Goal: Obtain resource: Download file/media

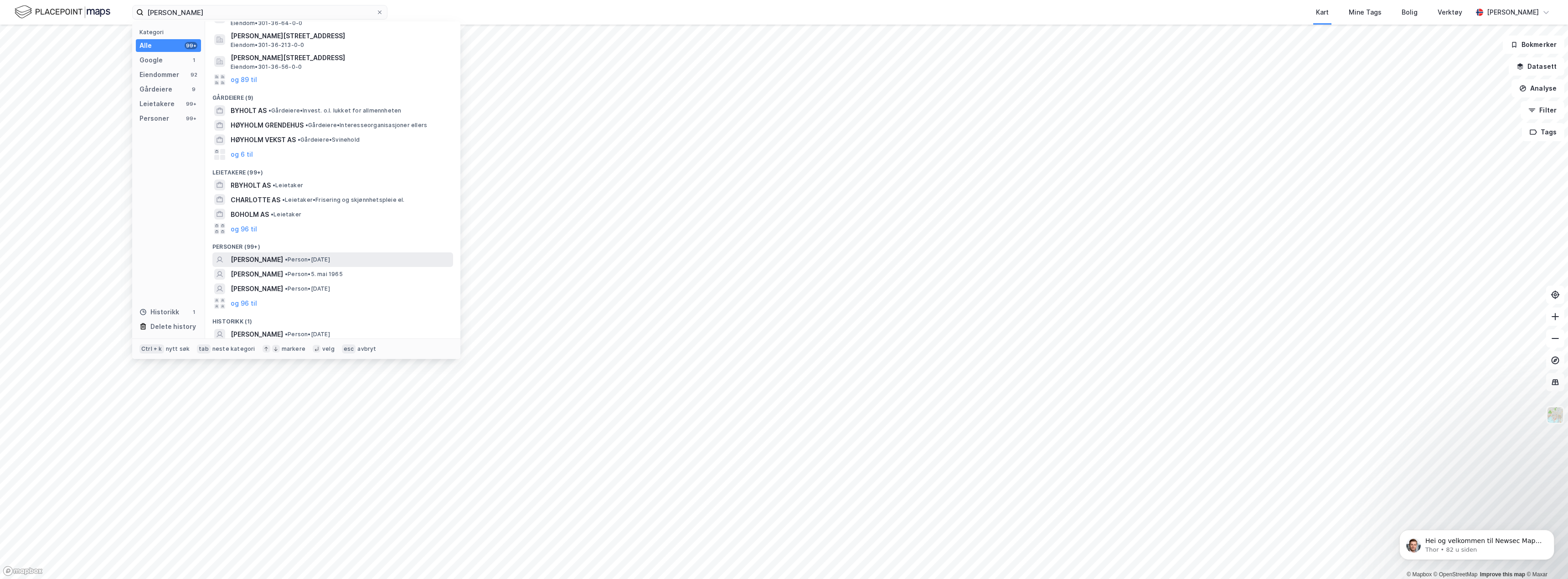
scroll to position [65, 0]
type input "[PERSON_NAME]"
click at [234, 111] on span "[PERSON_NAME]" at bounding box center [257, 257] width 52 height 11
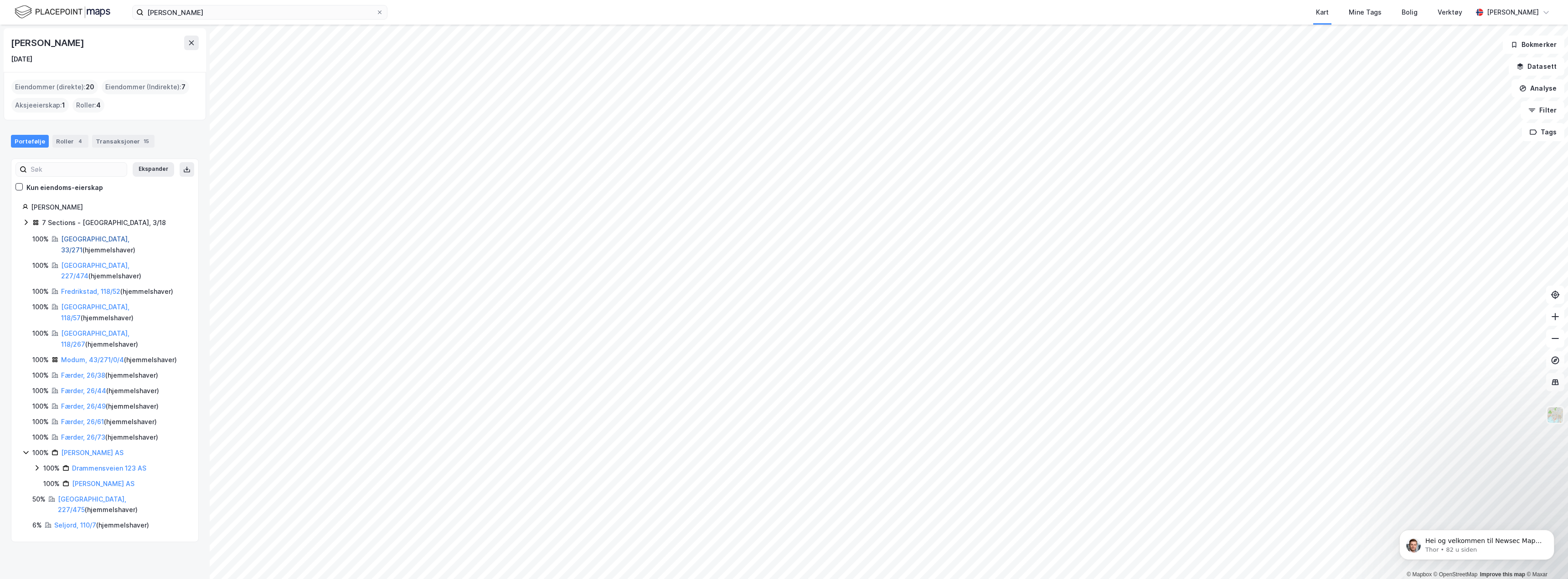
click at [90, 111] on link "[GEOGRAPHIC_DATA], 33/271" at bounding box center [95, 244] width 68 height 19
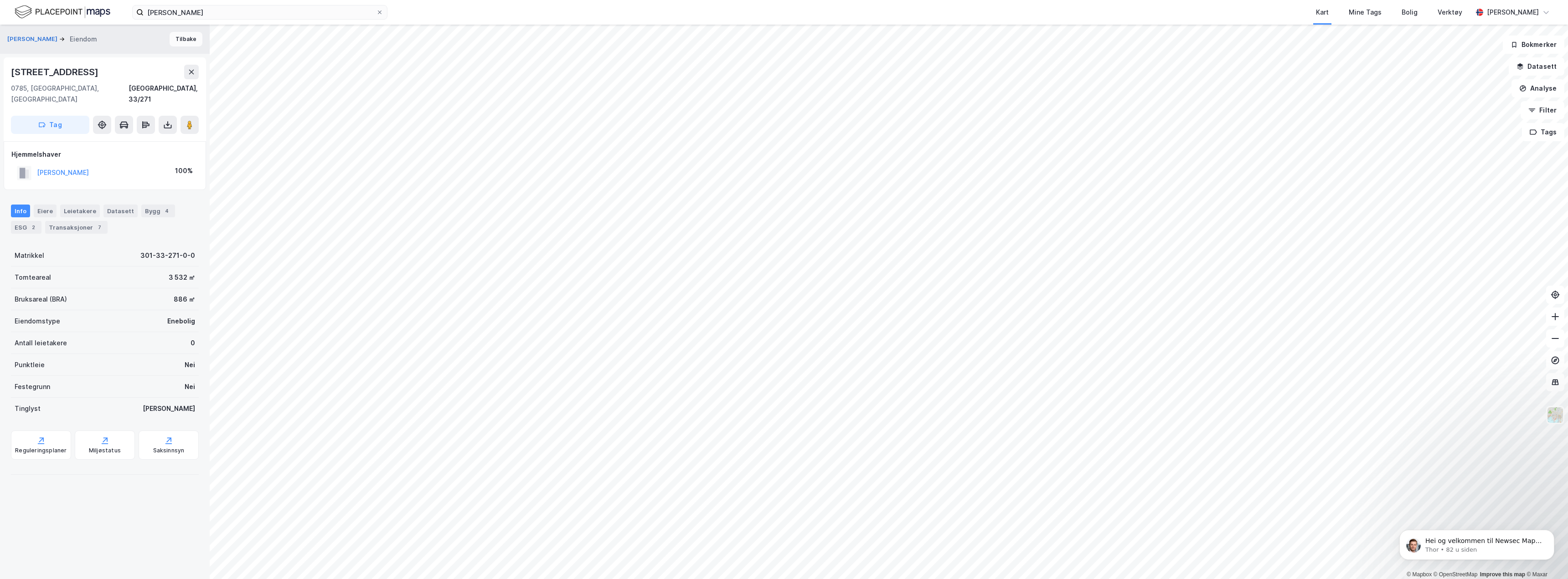
click at [180, 41] on button "Tilbake" at bounding box center [186, 39] width 33 height 15
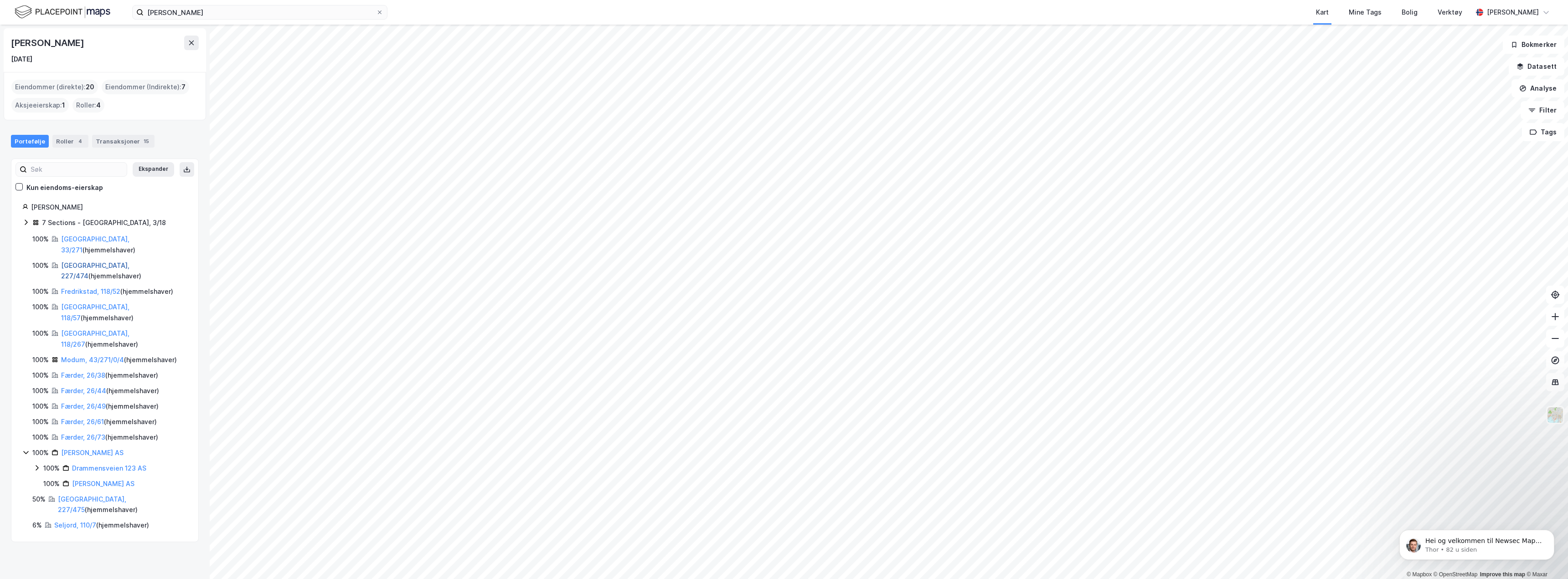
click at [85, 111] on link "[GEOGRAPHIC_DATA], 227/474" at bounding box center [95, 271] width 68 height 19
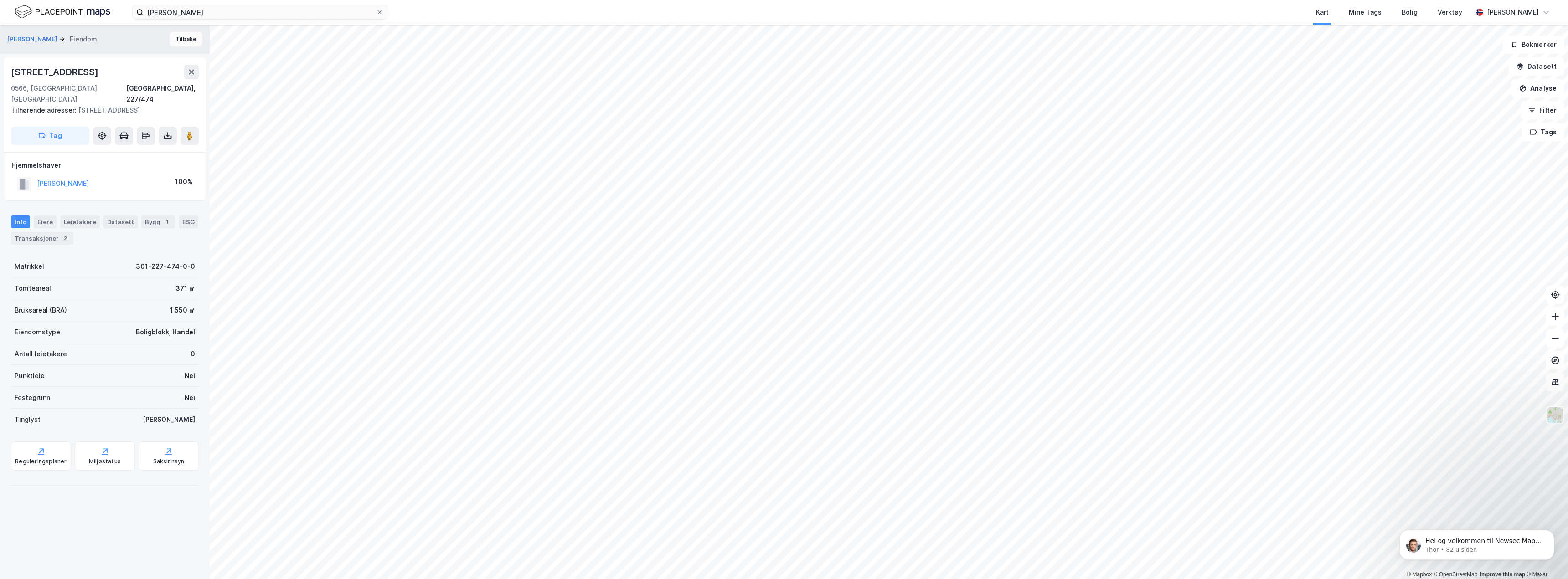
click at [177, 39] on button "Tilbake" at bounding box center [186, 39] width 33 height 15
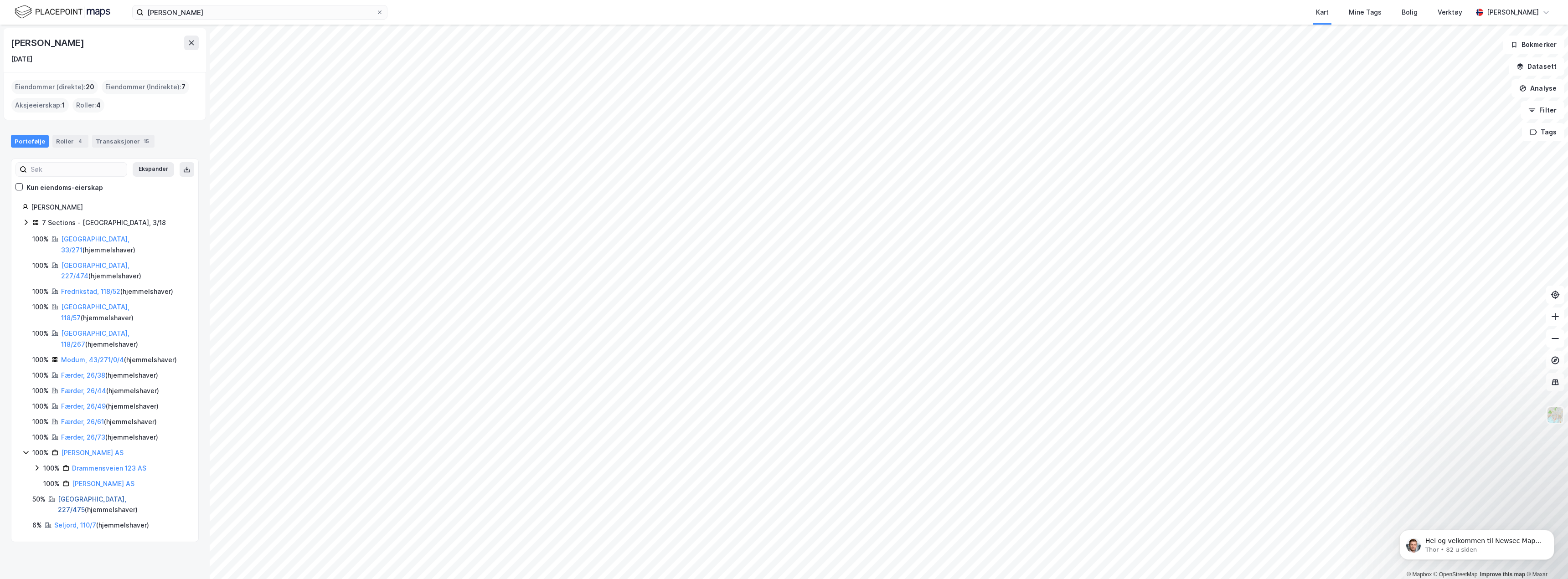
click at [79, 111] on link "[GEOGRAPHIC_DATA], 227/475" at bounding box center [92, 504] width 68 height 19
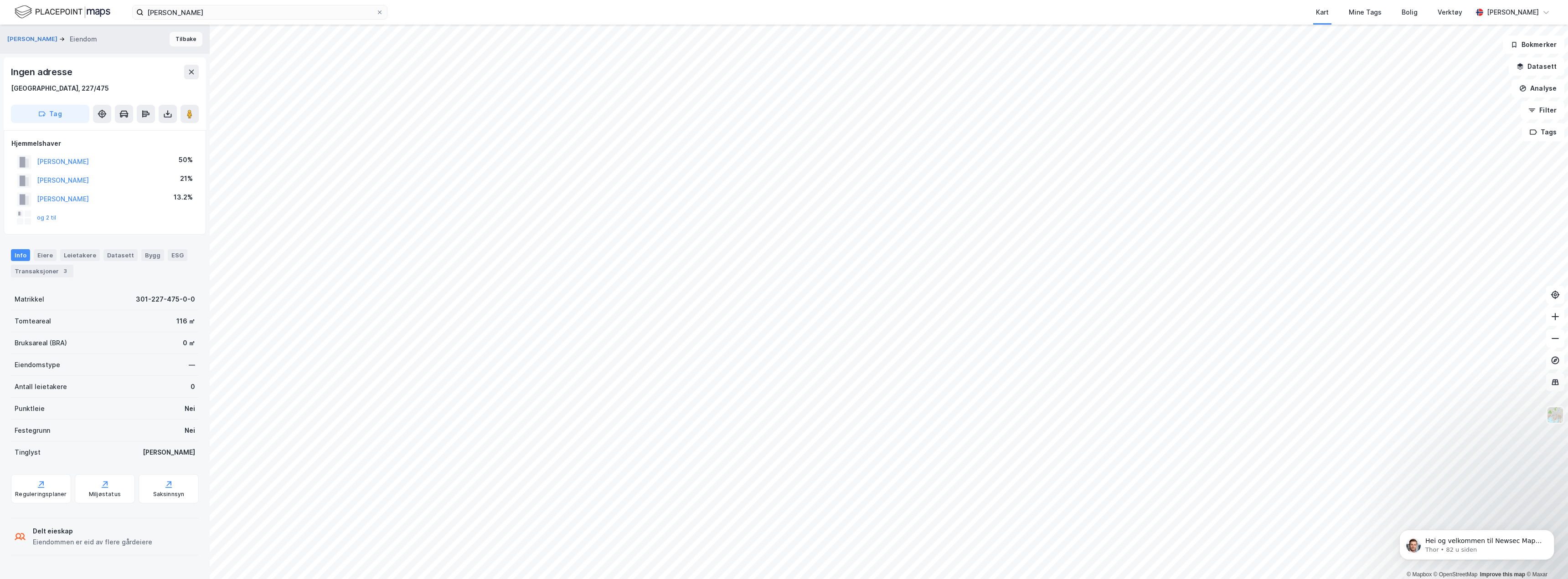
click at [180, 39] on button "Tilbake" at bounding box center [186, 39] width 33 height 15
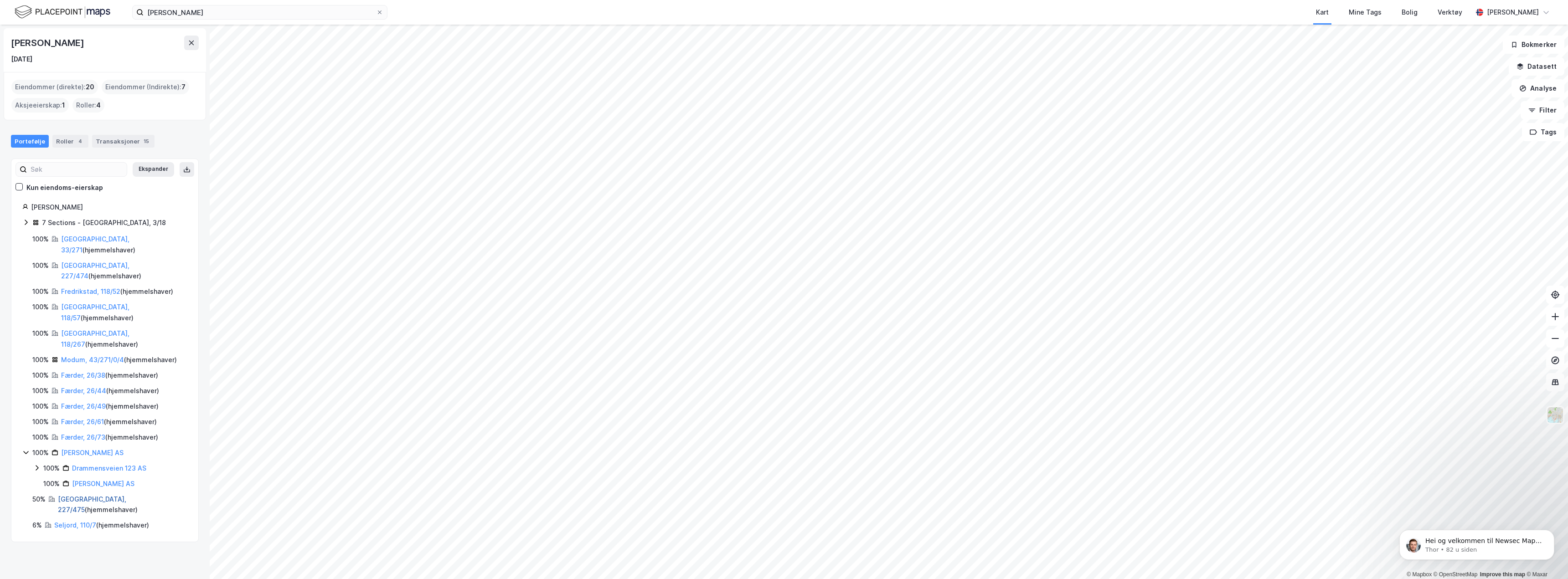
click at [74, 111] on link "[GEOGRAPHIC_DATA], 227/475" at bounding box center [92, 504] width 68 height 19
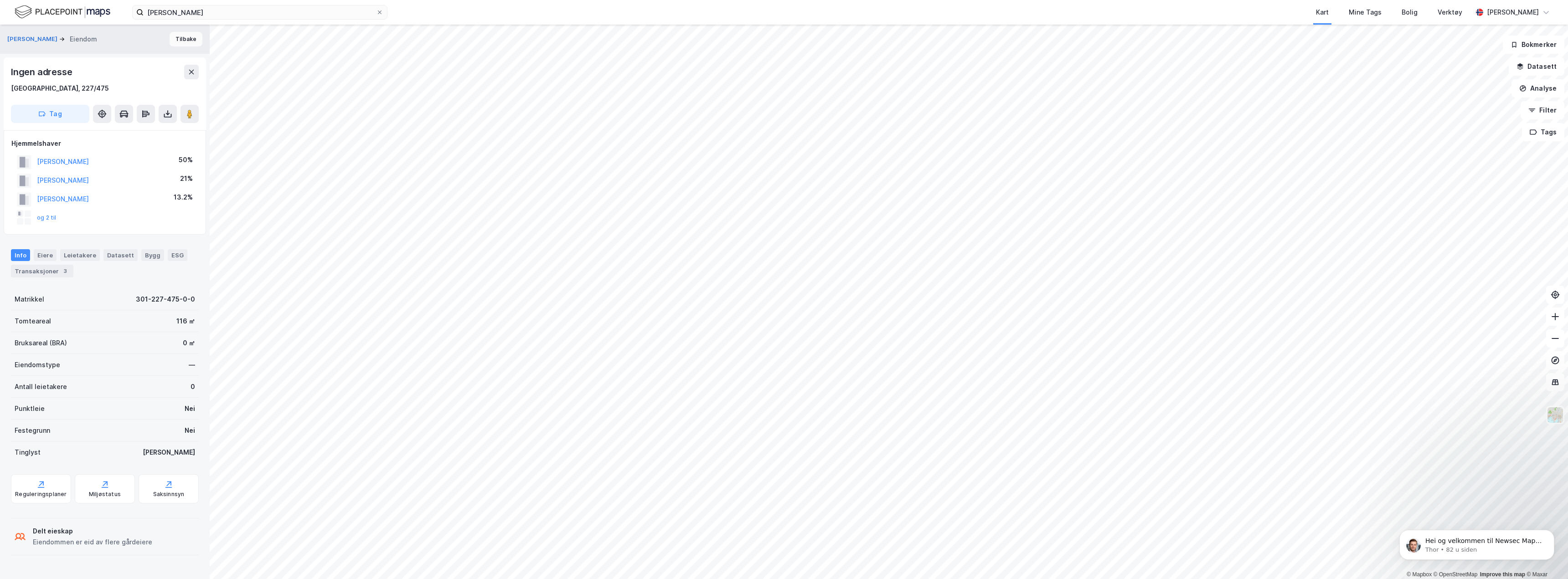
click at [182, 40] on button "Tilbake" at bounding box center [186, 39] width 33 height 15
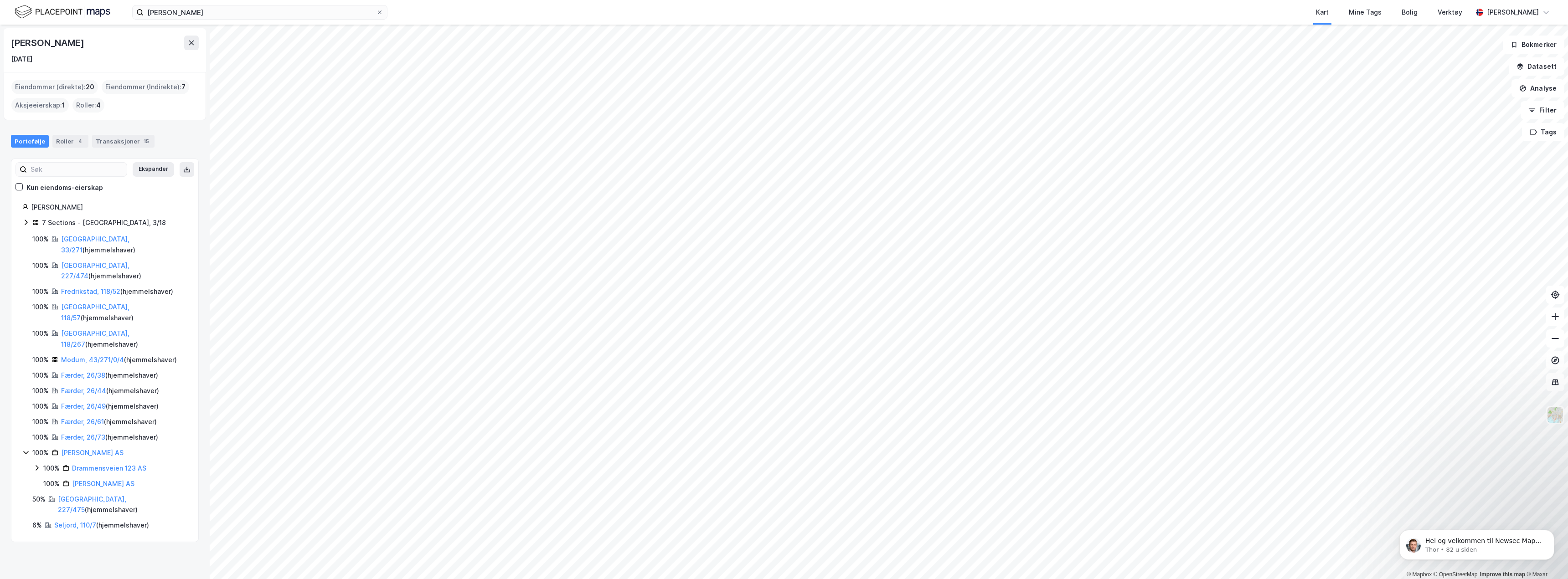
click at [27, 111] on icon at bounding box center [26, 222] width 7 height 7
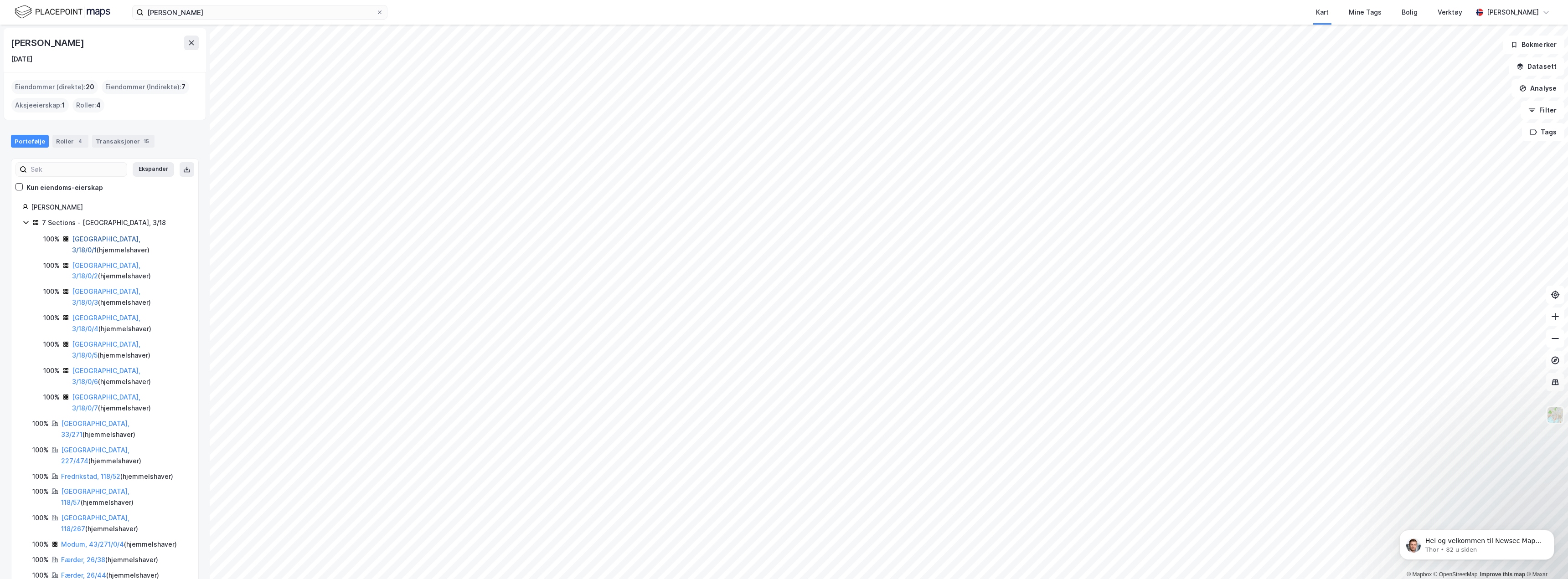
click at [99, 111] on link "[GEOGRAPHIC_DATA], 3/18/0/1" at bounding box center [106, 244] width 68 height 19
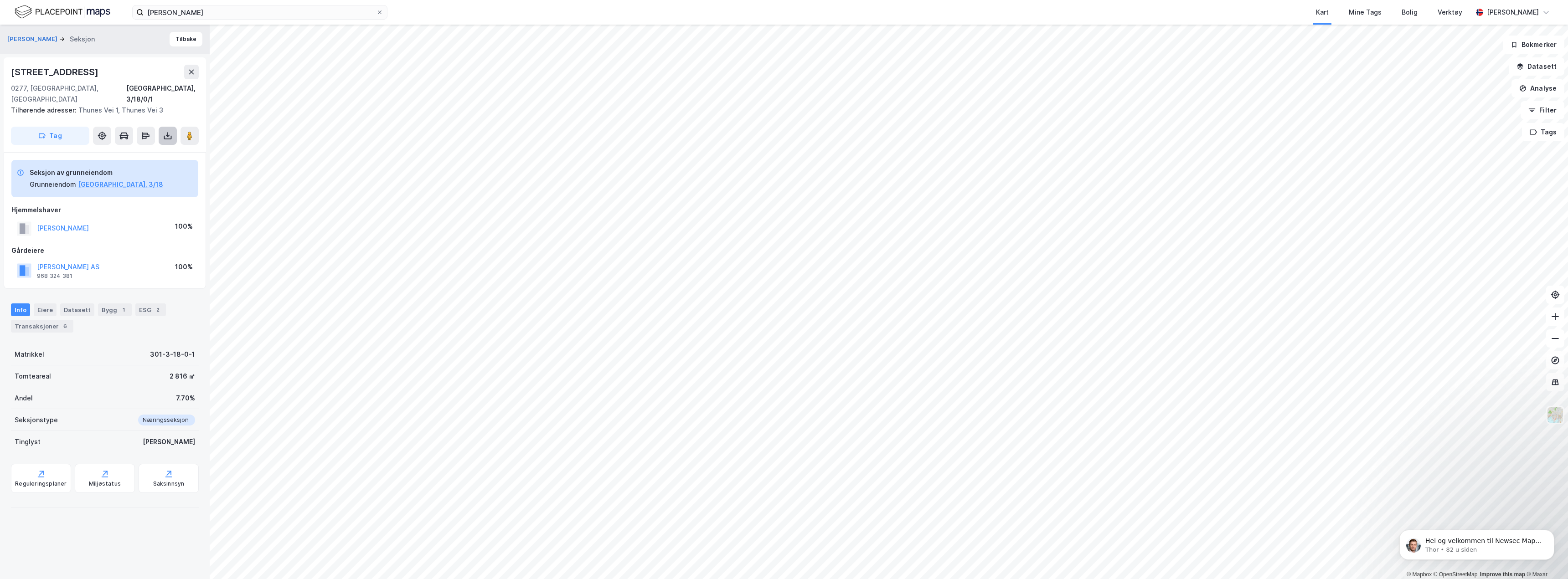
click at [172, 111] on button at bounding box center [168, 136] width 18 height 18
click at [142, 111] on div "Last ned grunnbok" at bounding box center [122, 154] width 53 height 7
